Goal: Task Accomplishment & Management: Complete application form

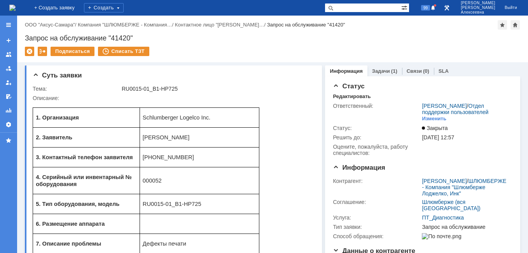
click at [16, 5] on img at bounding box center [12, 8] width 6 height 6
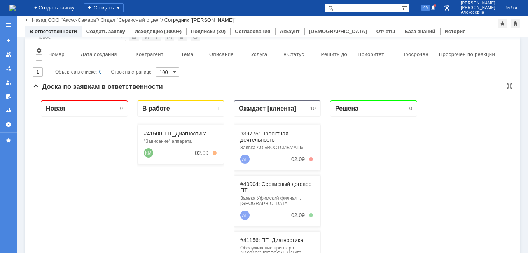
scroll to position [78, 0]
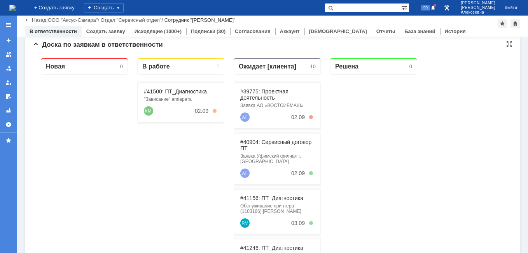
click at [174, 89] on link "#41500: ПТ_Диагностика" at bounding box center [175, 91] width 63 height 6
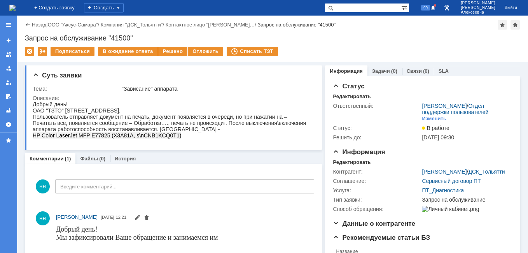
click at [16, 11] on img at bounding box center [12, 8] width 6 height 6
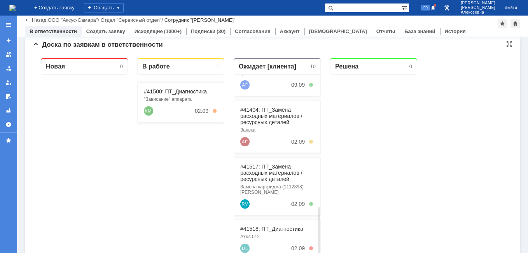
scroll to position [248, 0]
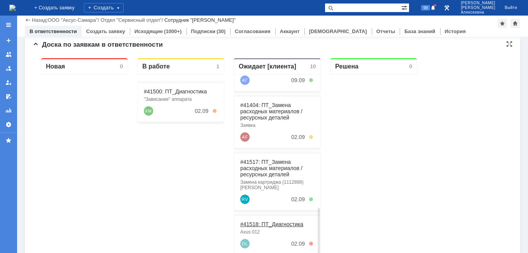
click at [262, 221] on link "#41518: ПТ_Диагностика" at bounding box center [271, 224] width 63 height 6
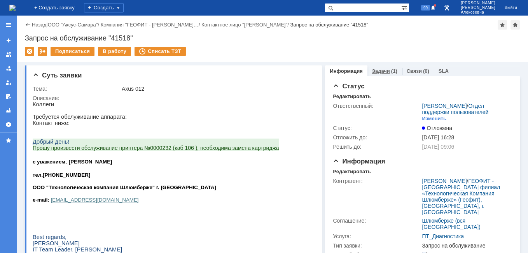
click at [372, 72] on link "Задачи" at bounding box center [381, 71] width 18 height 6
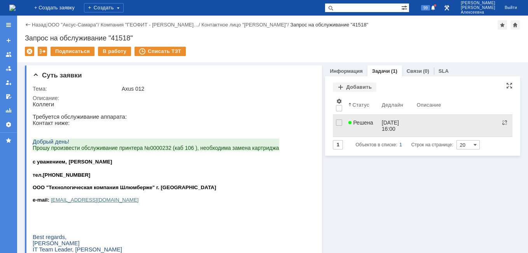
click at [374, 127] on link "Решена" at bounding box center [361, 126] width 33 height 22
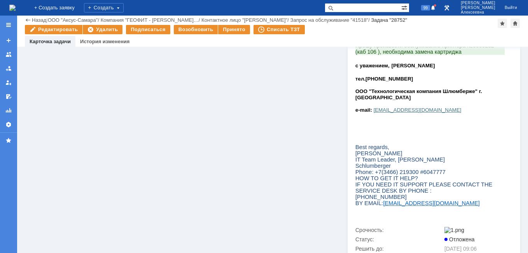
scroll to position [311, 0]
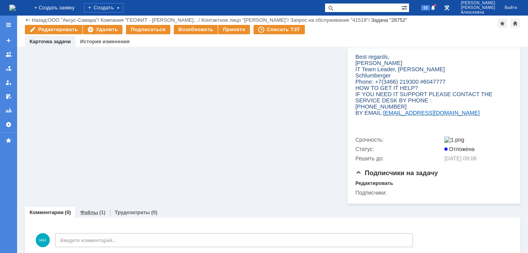
click at [91, 209] on link "Файлы" at bounding box center [89, 212] width 18 height 6
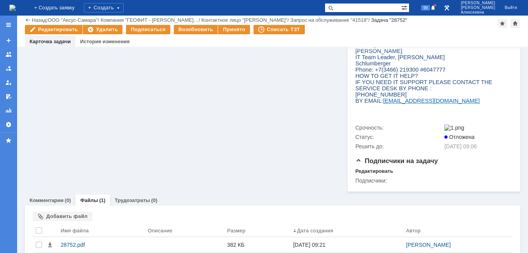
scroll to position [329, 0]
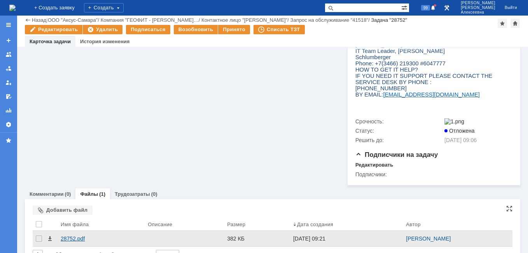
click at [73, 235] on div "28752.pdf" at bounding box center [101, 238] width 81 height 6
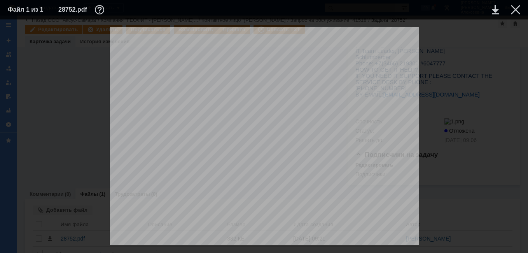
scroll to position [0, 0]
click at [515, 9] on div at bounding box center [515, 9] width 9 height 9
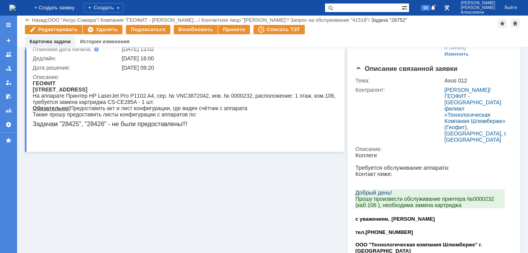
scroll to position [18, 0]
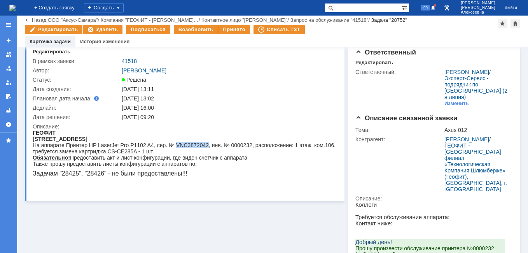
drag, startPoint x: 205, startPoint y: 144, endPoint x: 174, endPoint y: 143, distance: 31.5
click at [174, 143] on div "На аппарате Принтер HP LaserJet Pro P1102 A4, сер. № VNC3872042, инв. № 0000232…" at bounding box center [186, 148] width 306 height 12
drag, startPoint x: 174, startPoint y: 143, endPoint x: 180, endPoint y: 146, distance: 6.4
copy div "VNC3872042"
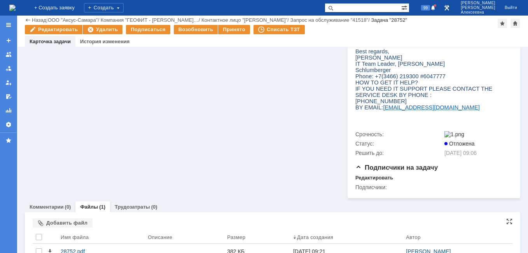
scroll to position [329, 0]
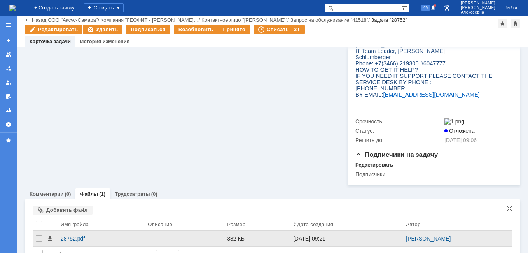
click at [75, 235] on div "28752.pdf" at bounding box center [101, 238] width 81 height 6
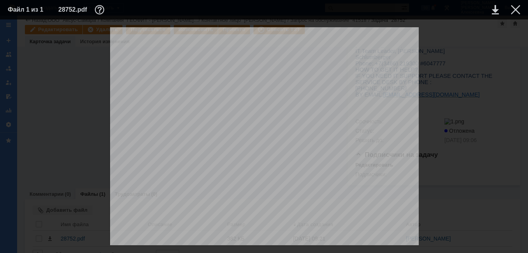
scroll to position [220, 0]
drag, startPoint x: 515, startPoint y: 8, endPoint x: 84, endPoint y: 177, distance: 463.5
click at [515, 8] on div at bounding box center [515, 9] width 9 height 9
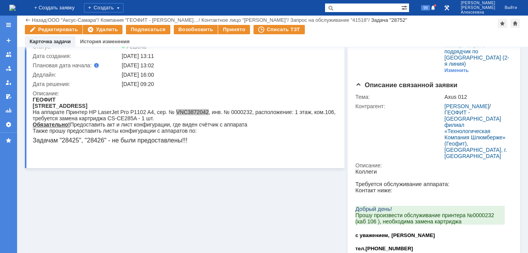
scroll to position [0, 0]
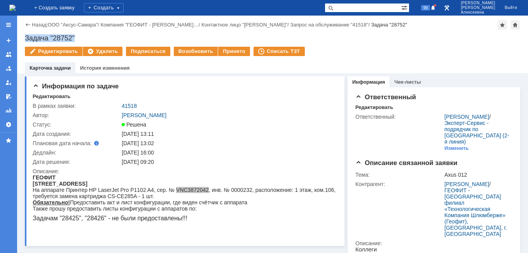
drag, startPoint x: 81, startPoint y: 38, endPoint x: 24, endPoint y: 34, distance: 56.9
click at [24, 34] on div "Назад | ООО "Аксус-Самара" / Компания "ГЕОФИТ - [PERSON_NAME]… / Контактное лиц…" at bounding box center [272, 45] width 511 height 58
copy div "Задача "28752""
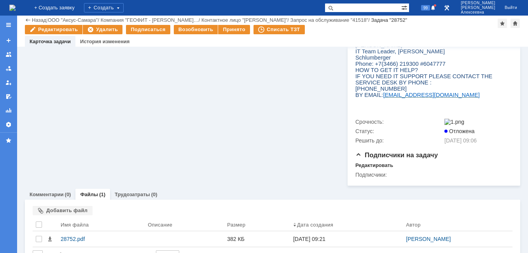
scroll to position [329, 0]
click at [45, 188] on div "Комментарии (0)" at bounding box center [50, 193] width 51 height 11
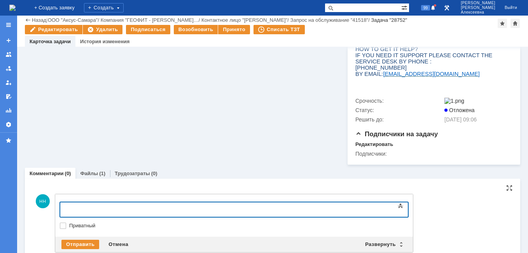
scroll to position [352, 0]
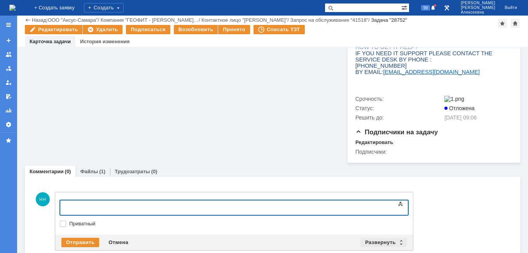
click at [400, 238] on div "Развернуть" at bounding box center [383, 242] width 46 height 9
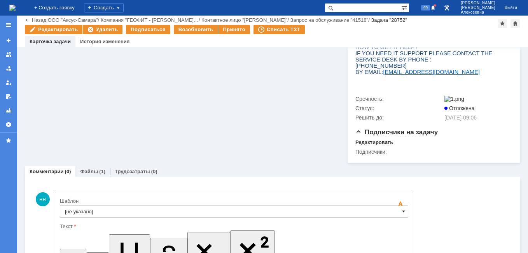
scroll to position [0, 0]
click at [402, 205] on div "[не указано]" at bounding box center [234, 211] width 348 height 12
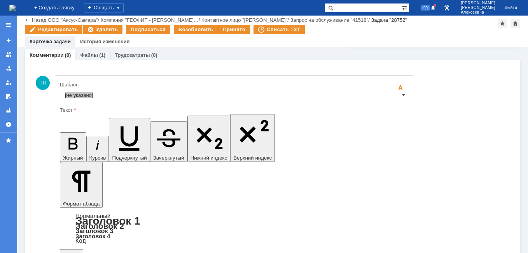
scroll to position [470, 0]
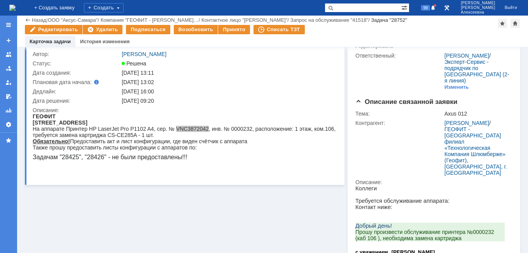
scroll to position [0, 0]
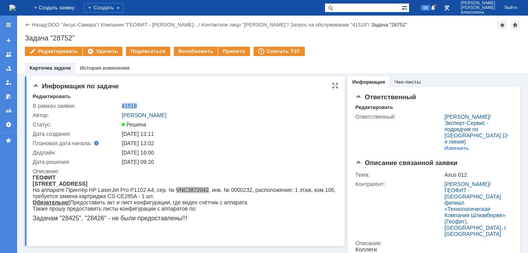
drag, startPoint x: 140, startPoint y: 106, endPoint x: 121, endPoint y: 104, distance: 19.5
click at [121, 104] on td "41518" at bounding box center [229, 105] width 218 height 9
drag, startPoint x: 121, startPoint y: 104, endPoint x: 129, endPoint y: 102, distance: 8.0
copy link "41518"
click at [16, 5] on img at bounding box center [12, 8] width 6 height 6
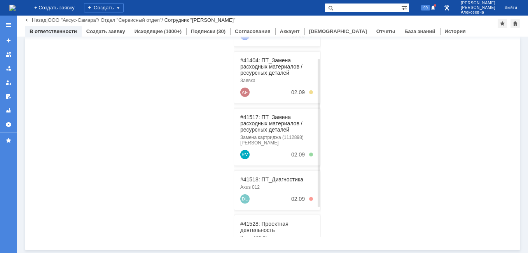
scroll to position [194, 0]
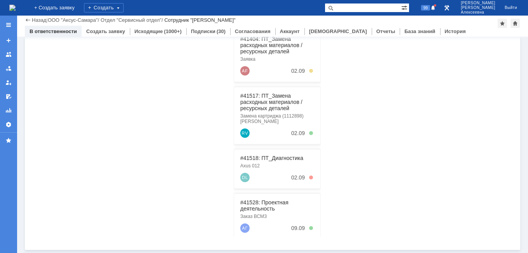
click at [363, 9] on input "text" at bounding box center [363, 7] width 77 height 9
paste input "28461"
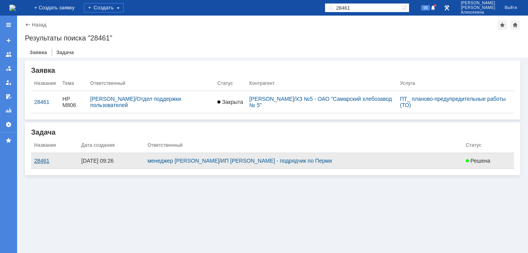
click at [41, 159] on div "28461" at bounding box center [54, 160] width 41 height 6
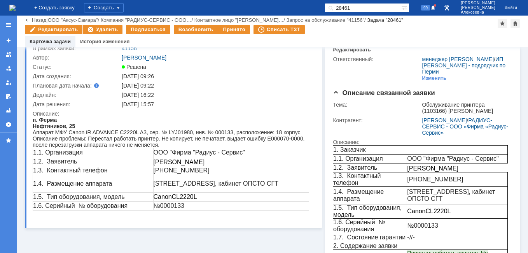
scroll to position [27, 0]
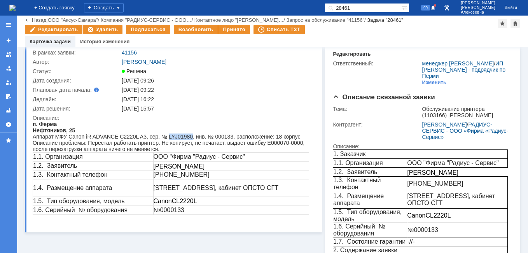
drag, startPoint x: 189, startPoint y: 137, endPoint x: 165, endPoint y: 139, distance: 23.8
click at [165, 139] on div "Аппарат МФУ Canon iR ADVANCE C2220L A3, сер. № LYJ01980, инв. № 000133, располо…" at bounding box center [171, 136] width 276 height 6
drag, startPoint x: 165, startPoint y: 139, endPoint x: 173, endPoint y: 136, distance: 8.7
copy div "LYJ01980"
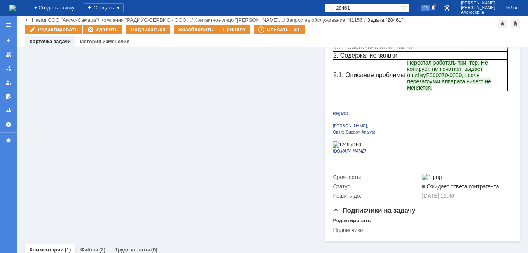
scroll to position [299, 0]
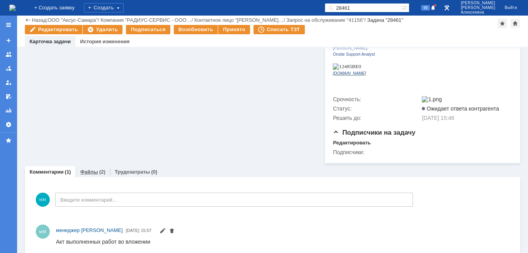
click at [90, 169] on link "Файлы" at bounding box center [89, 172] width 18 height 6
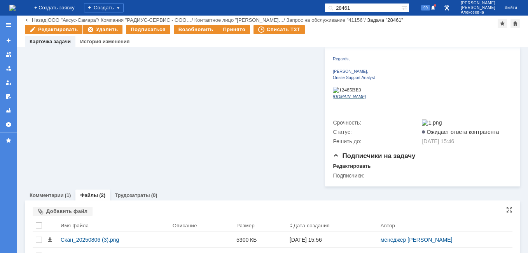
scroll to position [299, 0]
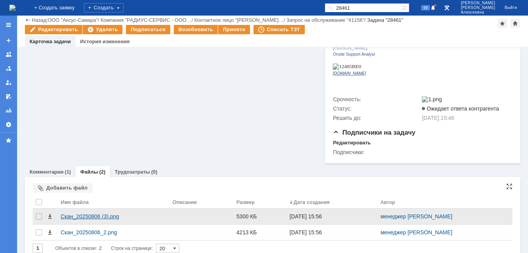
click at [82, 213] on div "Скан_20250806 (3).png" at bounding box center [114, 216] width 106 height 6
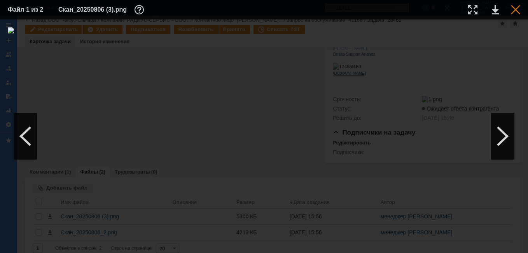
click at [517, 8] on div at bounding box center [515, 9] width 9 height 9
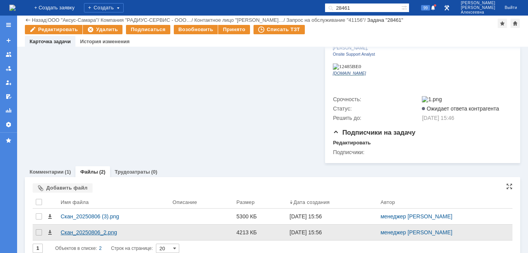
click at [83, 229] on div "Скан_20250806_2.png" at bounding box center [114, 232] width 106 height 6
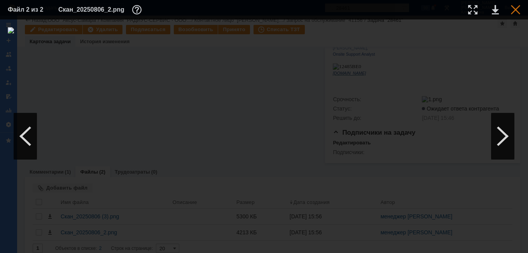
click at [515, 9] on div at bounding box center [515, 9] width 9 height 9
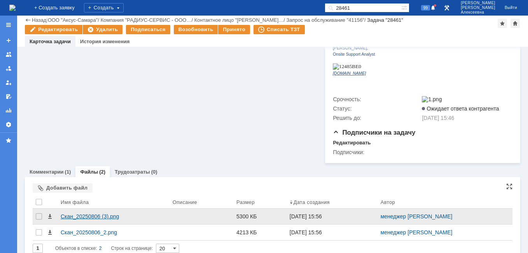
click at [74, 213] on div "Скан_20250806 (3).png" at bounding box center [114, 216] width 106 height 6
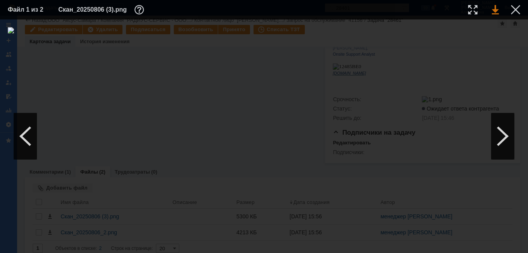
click at [493, 11] on link at bounding box center [495, 9] width 7 height 9
click at [517, 9] on div at bounding box center [515, 9] width 9 height 9
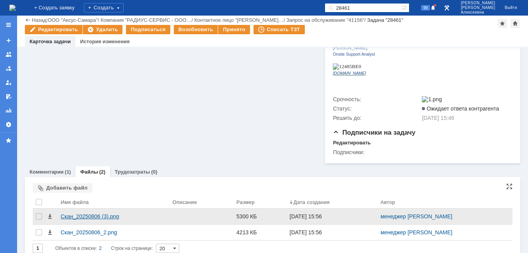
click at [89, 213] on div "Скан_20250806 (3).png" at bounding box center [114, 216] width 106 height 6
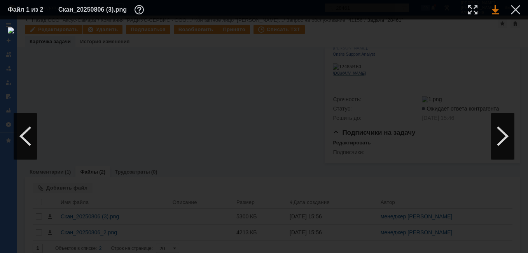
click at [495, 12] on link at bounding box center [495, 9] width 7 height 9
drag, startPoint x: 519, startPoint y: 6, endPoint x: 516, endPoint y: 8, distance: 4.2
click at [519, 6] on div at bounding box center [515, 9] width 9 height 9
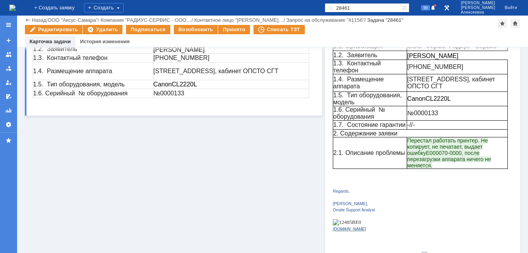
scroll to position [0, 0]
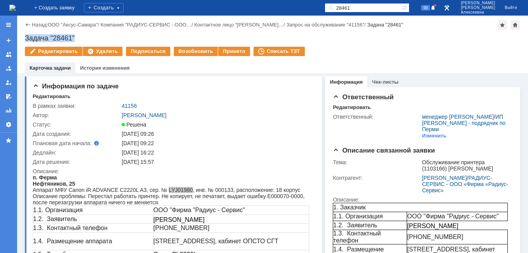
drag, startPoint x: 87, startPoint y: 38, endPoint x: 24, endPoint y: 38, distance: 62.2
click at [24, 38] on div "Назад | ООО "Аксус-Самара" / Компания "РАДИУС-СЕРВИС - ООО… / Контактное лицо "…" at bounding box center [272, 45] width 511 height 58
copy div "Задача "28461""
drag, startPoint x: 137, startPoint y: 105, endPoint x: 121, endPoint y: 105, distance: 16.3
click at [121, 105] on td "41156" at bounding box center [216, 105] width 193 height 9
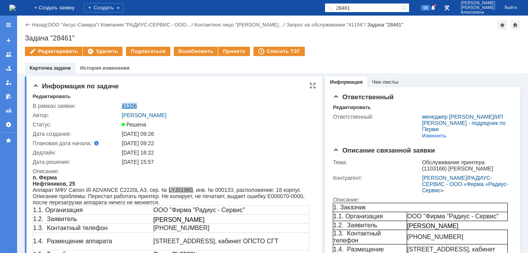
copy link "41156"
drag, startPoint x: 379, startPoint y: 6, endPoint x: 325, endPoint y: 10, distance: 54.5
click at [327, 11] on div "На домашнюю + Создать заявку Создать 28461 99 [PERSON_NAME]" at bounding box center [264, 8] width 528 height 16
paste input "PHBLKCM499"
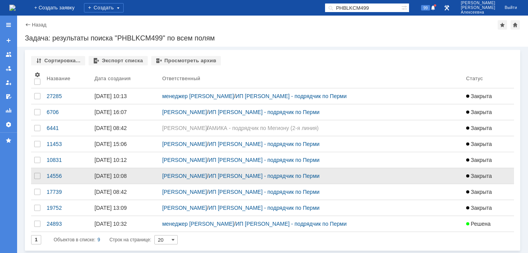
scroll to position [1, 0]
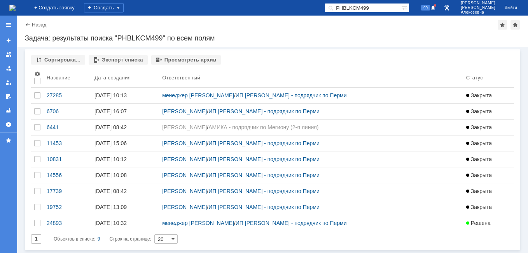
drag, startPoint x: 396, startPoint y: 5, endPoint x: 288, endPoint y: 17, distance: 108.3
click at [288, 17] on div "На домашнюю + Создать заявку Создать PHBLKCM499 99 [PERSON_NAME] Выйти Меню Соз…" at bounding box center [264, 126] width 528 height 253
paste input "41517"
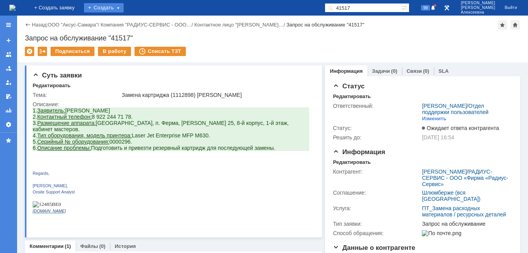
click at [112, 10] on div "Создать" at bounding box center [104, 7] width 40 height 9
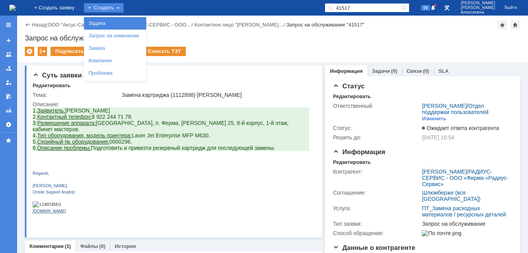
click at [122, 23] on link "Задача" at bounding box center [115, 23] width 59 height 9
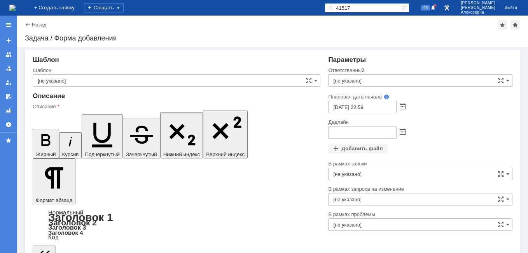
drag, startPoint x: 381, startPoint y: 8, endPoint x: 303, endPoint y: 1, distance: 78.1
click at [303, 1] on div "На домашнюю + Создать заявку Создать 41517 99 [PERSON_NAME]" at bounding box center [264, 8] width 528 height 16
paste input "28620"
type input "28620"
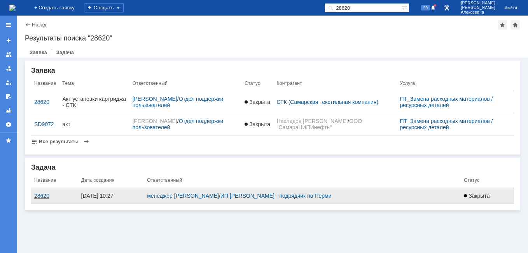
click at [42, 194] on div "28620" at bounding box center [54, 195] width 41 height 6
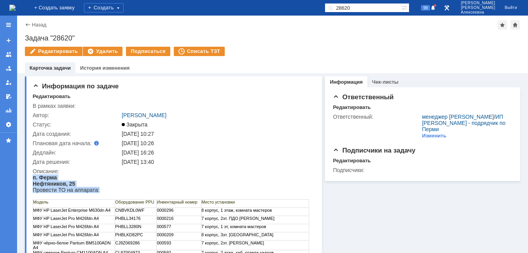
drag, startPoint x: 108, startPoint y: 190, endPoint x: 32, endPoint y: 176, distance: 77.1
click at [33, 176] on html "п. Ферма Нефтяников, 25 Провести ТО на аппарата: Модель Оборудование PPU Инвент…" at bounding box center [171, 224] width 276 height 100
drag, startPoint x: 32, startPoint y: 176, endPoint x: 43, endPoint y: 180, distance: 11.8
copy body "п. Ферма Нефтяников, 25 Провести ТО на аппарата:"
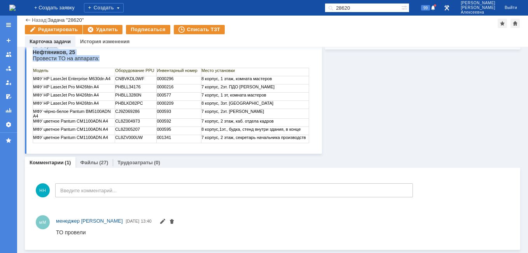
scroll to position [105, 0]
click at [124, 7] on div "Создать" at bounding box center [104, 7] width 40 height 9
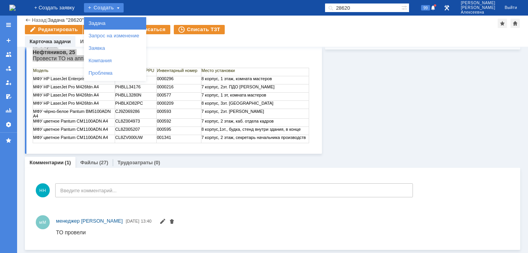
click at [123, 22] on link "Задача" at bounding box center [115, 23] width 59 height 9
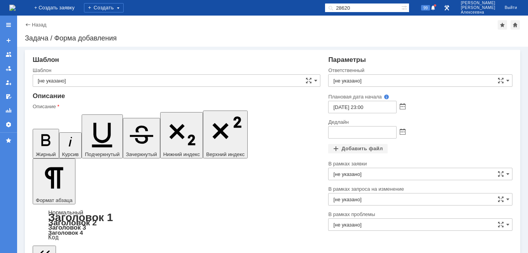
click at [400, 107] on span at bounding box center [403, 107] width 6 height 6
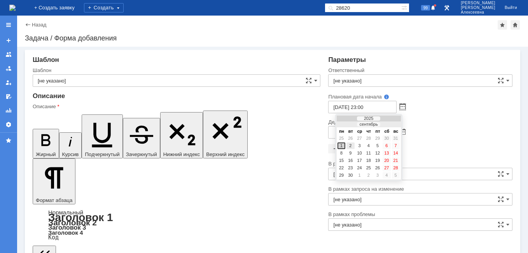
click at [350, 145] on div "2" at bounding box center [350, 145] width 8 height 7
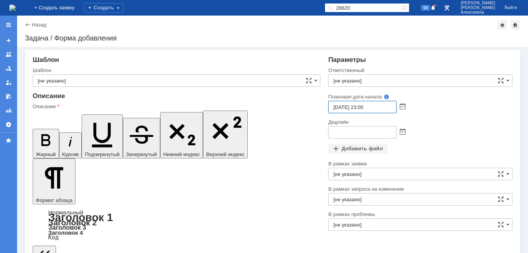
click at [362, 108] on input "[DATE] 23:00" at bounding box center [362, 107] width 68 height 12
type input "[DATE] 09:00"
click at [400, 133] on span at bounding box center [403, 132] width 6 height 6
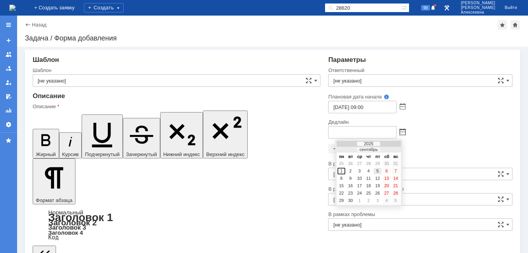
click at [379, 172] on div "5" at bounding box center [378, 171] width 8 height 7
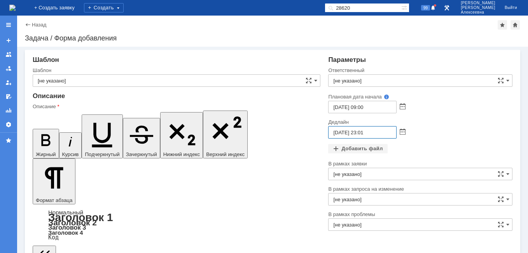
click at [363, 133] on input "[DATE] 23:01" at bounding box center [362, 132] width 68 height 12
click at [377, 131] on input "[DATE] 16:01" at bounding box center [362, 132] width 68 height 12
type input "[DATE] 16:00"
click at [337, 81] on input "[не указано]" at bounding box center [420, 80] width 184 height 12
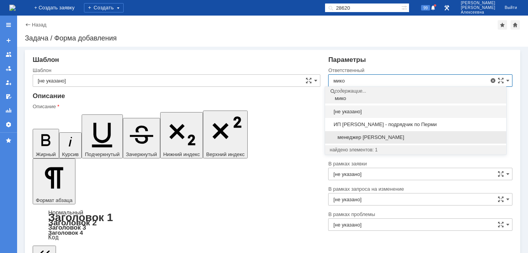
click at [366, 135] on span "менеджер [PERSON_NAME]" at bounding box center [416, 137] width 172 height 6
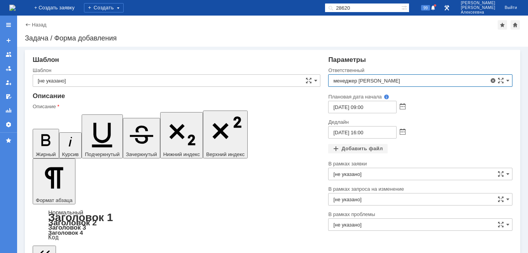
type input "менеджер [PERSON_NAME]"
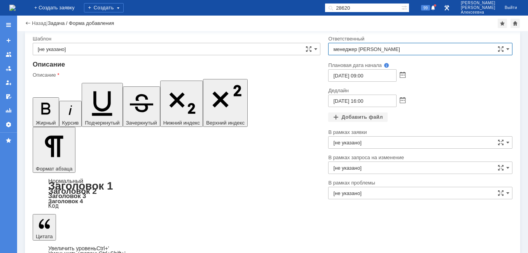
scroll to position [15, 0]
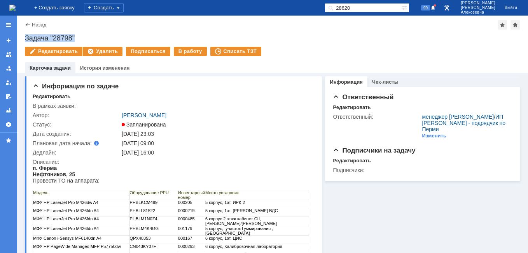
drag, startPoint x: 76, startPoint y: 39, endPoint x: 23, endPoint y: 40, distance: 52.5
click at [23, 40] on div "Назад | Задача "28798" Задача "28798" Редактировать Удалить Подписаться В работ…" at bounding box center [272, 45] width 511 height 58
copy div "Задача "28798""
drag, startPoint x: 380, startPoint y: 6, endPoint x: 319, endPoint y: 11, distance: 60.9
click at [320, 11] on div "На домашнюю + Создать заявку Создать 28620 99 [PERSON_NAME]" at bounding box center [264, 8] width 528 height 16
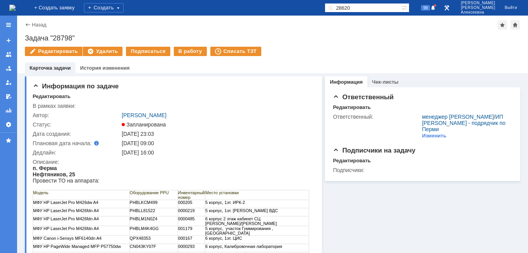
paste input "7165"
type input "27165"
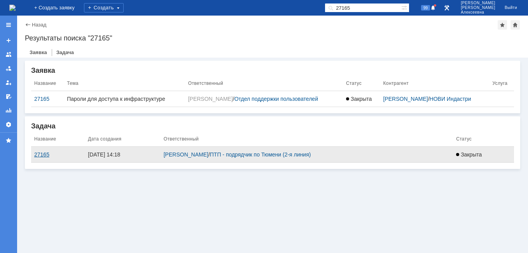
click at [46, 156] on div "27165" at bounding box center [57, 154] width 47 height 6
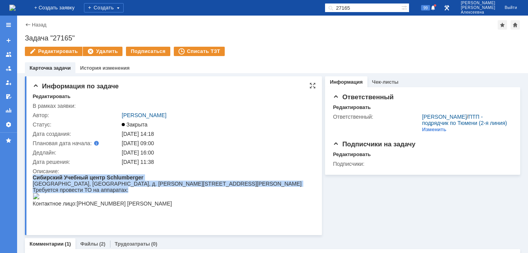
drag, startPoint x: 133, startPoint y: 189, endPoint x: 30, endPoint y: 174, distance: 104.1
click at [33, 174] on html "Сибирский Учебный центр Schlumberger [GEOGRAPHIC_DATA], [GEOGRAPHIC_DATA], д. […" at bounding box center [171, 190] width 276 height 32
copy body "Сибирский Учебный центр Schlumberger [GEOGRAPHIC_DATA], [GEOGRAPHIC_DATA], д. […"
drag, startPoint x: 181, startPoint y: 224, endPoint x: 31, endPoint y: 177, distance: 157.0
click at [33, 177] on html "Сибирский Учебный центр Schlumberger [GEOGRAPHIC_DATA], [GEOGRAPHIC_DATA], д. […" at bounding box center [171, 190] width 276 height 32
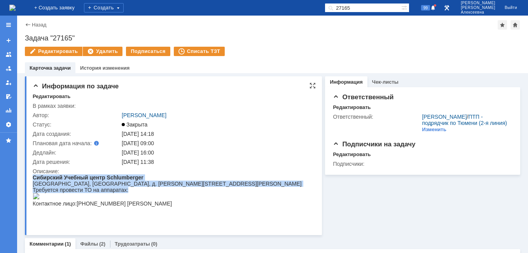
copy body "Сибирский Учебный центр Schlumberger [GEOGRAPHIC_DATA], [GEOGRAPHIC_DATA], д. […"
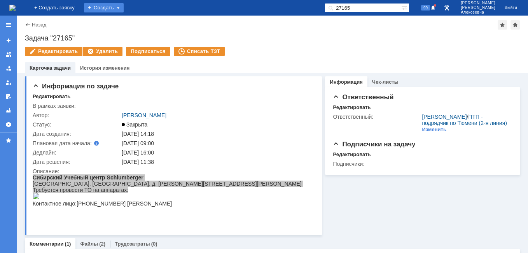
click at [118, 6] on div "Создать" at bounding box center [104, 7] width 40 height 9
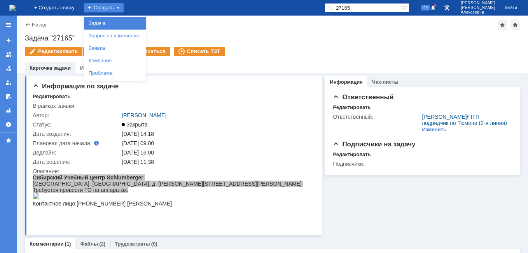
click at [125, 24] on link "Задача" at bounding box center [115, 23] width 59 height 9
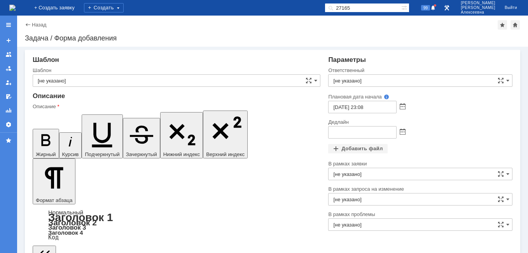
click at [400, 108] on span at bounding box center [403, 107] width 6 height 6
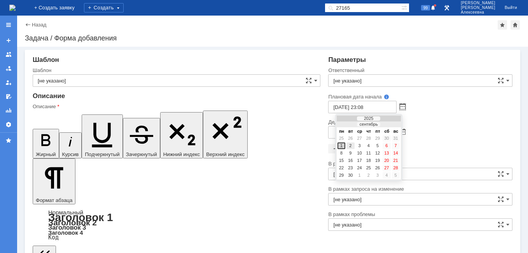
click at [350, 145] on div "2" at bounding box center [350, 145] width 8 height 7
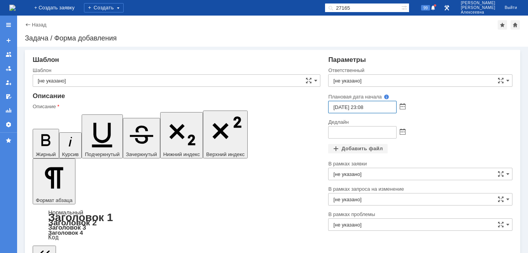
click at [362, 106] on input "[DATE] 23:08" at bounding box center [362, 107] width 68 height 12
click at [380, 108] on input "[DATE] 09:08" at bounding box center [362, 107] width 68 height 12
type input "[DATE] 09:00"
click at [397, 133] on div at bounding box center [401, 131] width 9 height 7
click at [400, 132] on span at bounding box center [403, 132] width 6 height 6
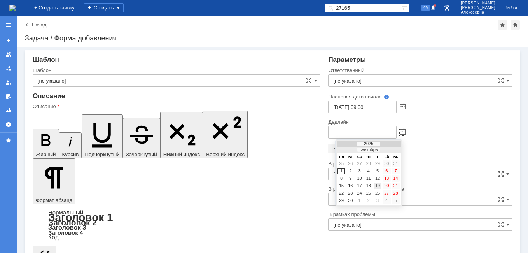
click at [379, 187] on div "19" at bounding box center [378, 185] width 8 height 7
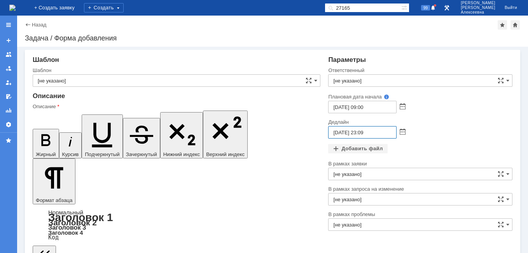
click at [362, 133] on input "[DATE] 23:09" at bounding box center [362, 132] width 68 height 12
type input "[DATE] 16:09"
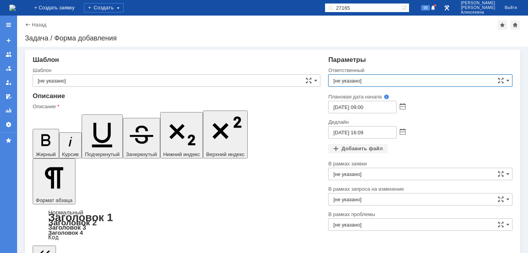
click at [341, 80] on input "[не указано]" at bounding box center [420, 80] width 184 height 12
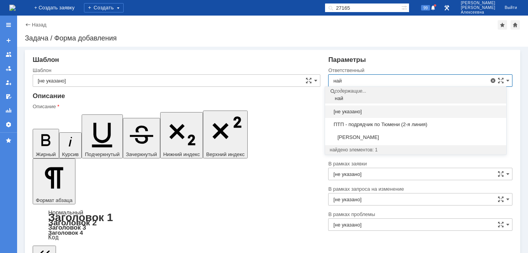
click at [391, 135] on span "[PERSON_NAME]" at bounding box center [416, 137] width 172 height 6
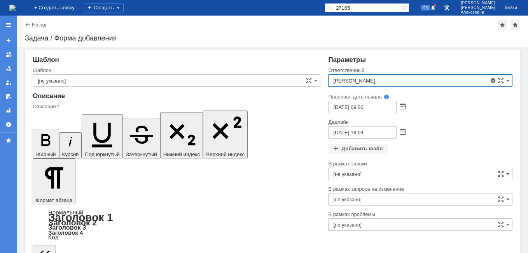
type input "[PERSON_NAME]"
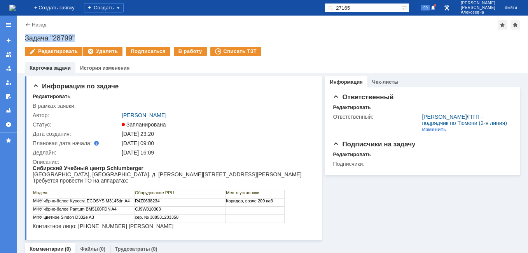
drag, startPoint x: 80, startPoint y: 37, endPoint x: 25, endPoint y: 37, distance: 54.8
click at [25, 37] on div "Задача "28799"" at bounding box center [272, 38] width 495 height 8
drag, startPoint x: 372, startPoint y: 7, endPoint x: 311, endPoint y: 9, distance: 61.8
click at [311, 9] on div "На домашнюю + Создать заявку Создать 27165 99 [PERSON_NAME]" at bounding box center [264, 8] width 528 height 16
paste input "41517"
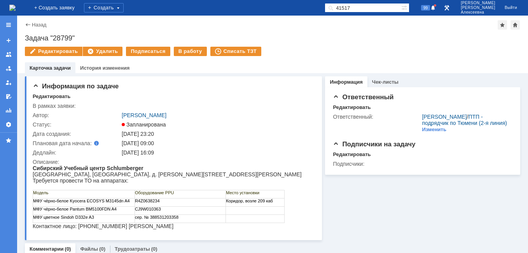
type input "41517"
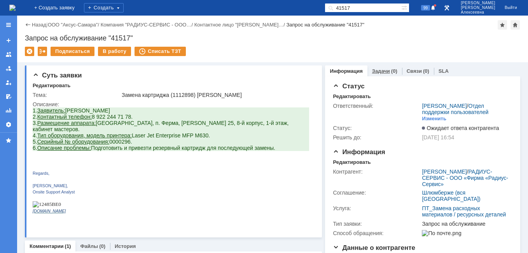
click at [376, 70] on link "Задачи" at bounding box center [381, 71] width 18 height 6
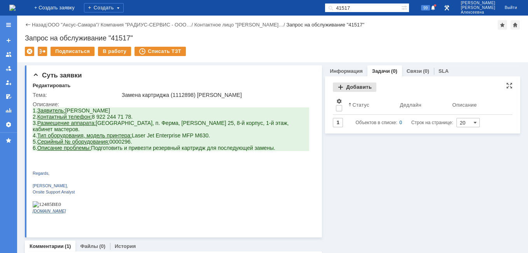
click at [359, 89] on div "Добавить" at bounding box center [355, 86] width 44 height 9
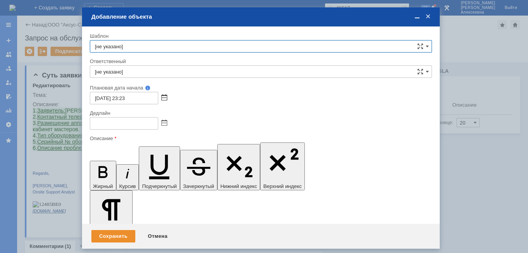
click at [164, 97] on span at bounding box center [164, 98] width 6 height 6
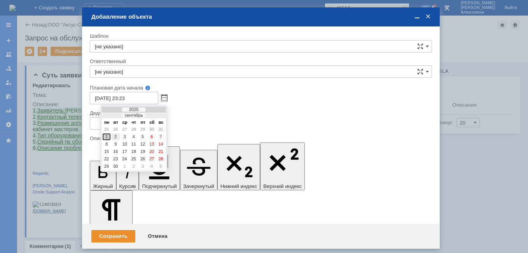
click at [116, 136] on div "2" at bounding box center [116, 136] width 8 height 7
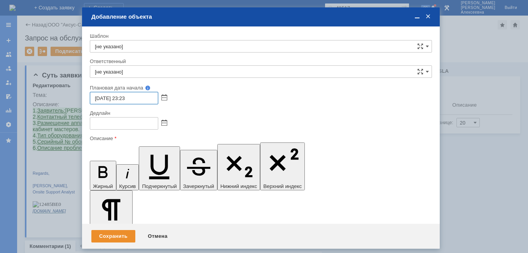
click at [127, 99] on input "[DATE] 23:23" at bounding box center [124, 98] width 68 height 12
click at [139, 100] on input "[DATE] 16:23" at bounding box center [124, 98] width 68 height 12
type input "[DATE] 16:00"
click at [163, 122] on span at bounding box center [164, 123] width 6 height 6
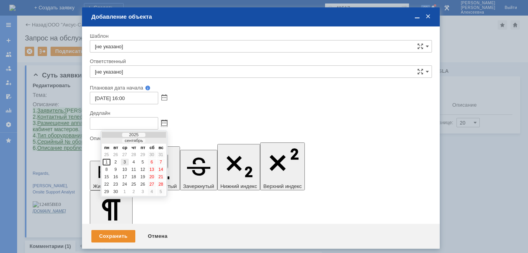
click at [125, 162] on div "3" at bounding box center [125, 162] width 8 height 7
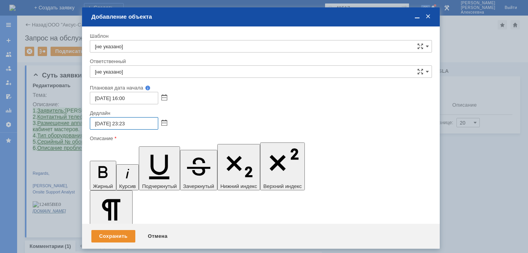
click at [127, 123] on input "[DATE] 23:23" at bounding box center [124, 123] width 68 height 12
click at [138, 126] on input "[DATE] 16:23" at bounding box center [124, 123] width 68 height 12
type input "[DATE] 16:00"
click at [110, 72] on input "[не указано]" at bounding box center [261, 71] width 342 height 12
click at [133, 129] on span "менеджер [PERSON_NAME]" at bounding box center [261, 128] width 332 height 6
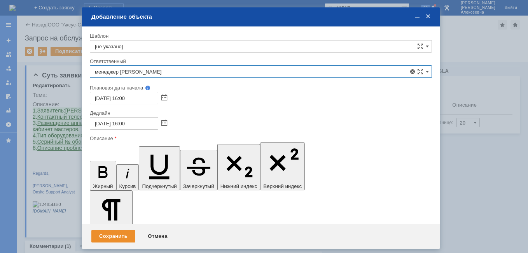
type input "менеджер [PERSON_NAME]"
click at [416, 17] on span at bounding box center [417, 16] width 8 height 7
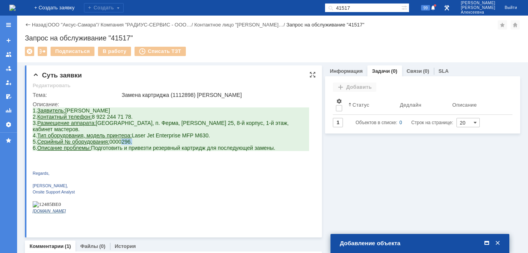
drag, startPoint x: 130, startPoint y: 141, endPoint x: 120, endPoint y: 142, distance: 10.2
click at [120, 142] on span "5. Серийный № оборудования: 0000296." at bounding box center [83, 141] width 100 height 6
click at [484, 241] on span at bounding box center [487, 242] width 8 height 7
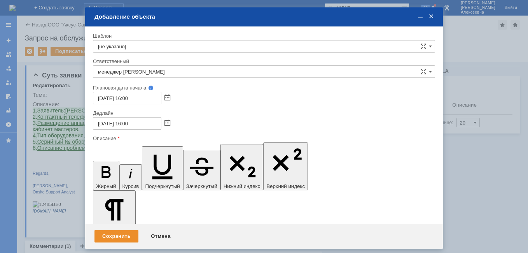
scroll to position [3, 3]
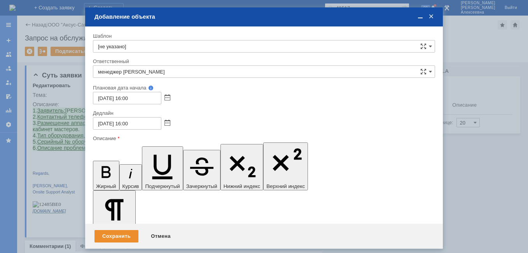
drag, startPoint x: 421, startPoint y: 18, endPoint x: 213, endPoint y: 59, distance: 211.6
click at [418, 19] on span at bounding box center [420, 16] width 8 height 7
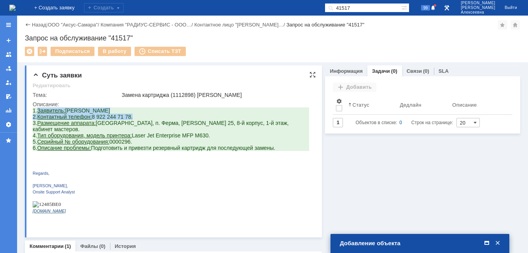
drag, startPoint x: 133, startPoint y: 119, endPoint x: 38, endPoint y: 110, distance: 95.2
click at [38, 110] on div "1. Заявитель: [PERSON_NAME] 2. Контактный телефон: [PHONE_NUMBER]. 3. Размещени…" at bounding box center [171, 163] width 276 height 112
click at [487, 246] on div "Добавление объекта" at bounding box center [421, 243] width 162 height 9
click at [489, 244] on span at bounding box center [487, 242] width 8 height 7
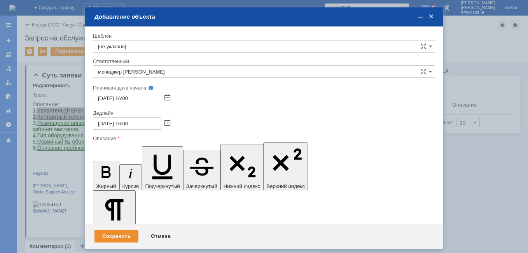
drag, startPoint x: 142, startPoint y: 2231, endPoint x: 101, endPoint y: 2223, distance: 42.0
click at [96, 162] on icon "button" at bounding box center [106, 172] width 20 height 20
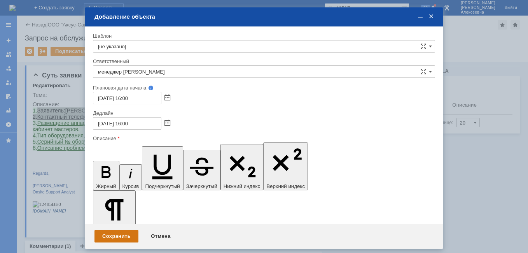
click at [113, 232] on div "Сохранить" at bounding box center [116, 236] width 44 height 12
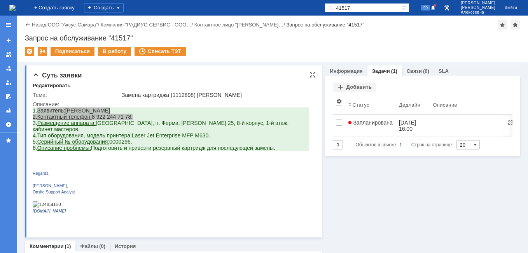
scroll to position [0, 0]
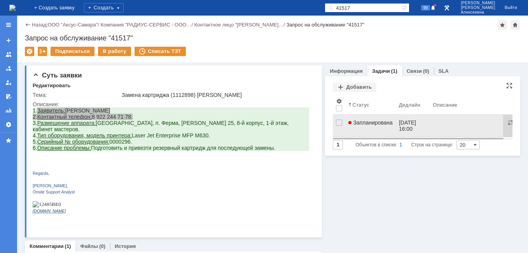
click at [377, 122] on span "Запланирована" at bounding box center [370, 122] width 44 height 6
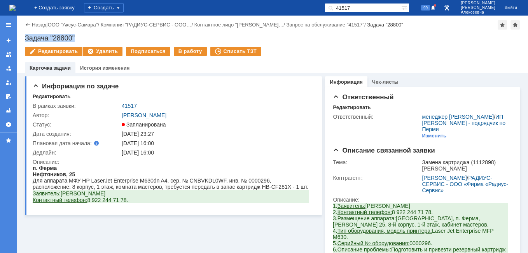
drag, startPoint x: 83, startPoint y: 37, endPoint x: 26, endPoint y: 38, distance: 57.2
click at [26, 38] on div "Задача "28800"" at bounding box center [272, 38] width 495 height 8
click at [16, 7] on img at bounding box center [12, 8] width 6 height 6
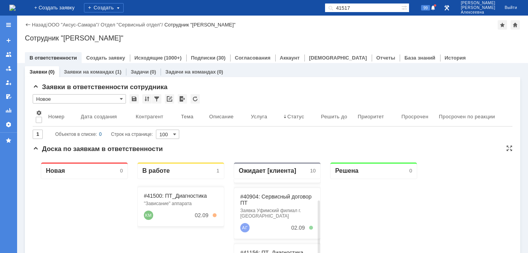
scroll to position [39, 0]
